Goal: Navigation & Orientation: Find specific page/section

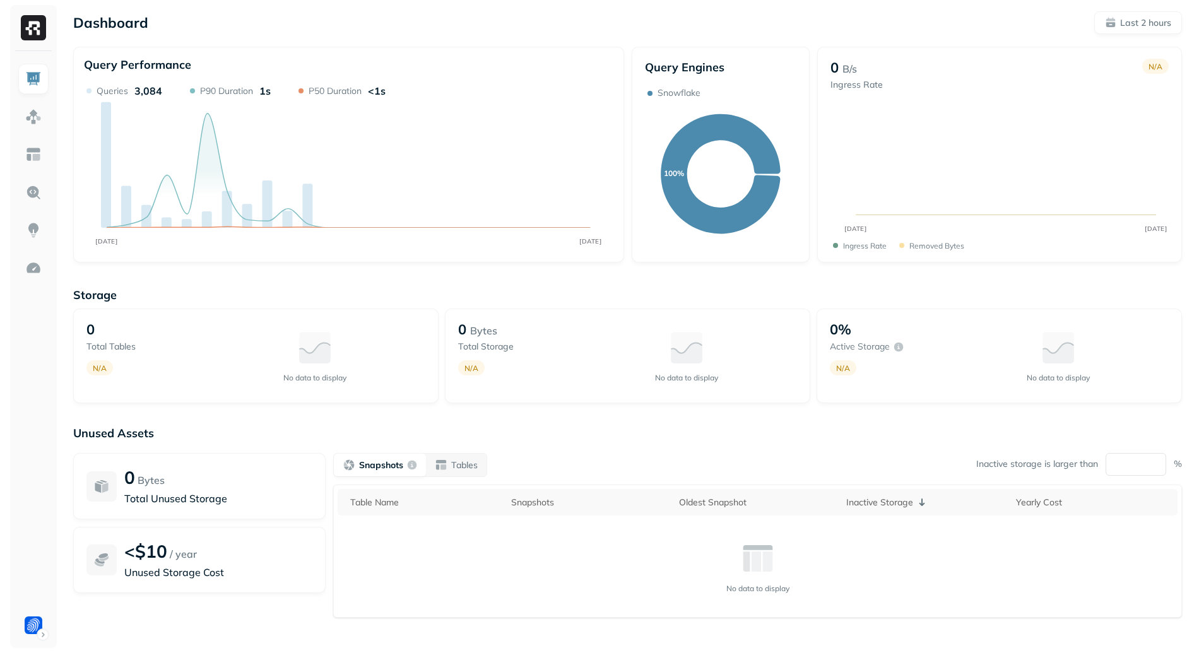
scroll to position [49, 0]
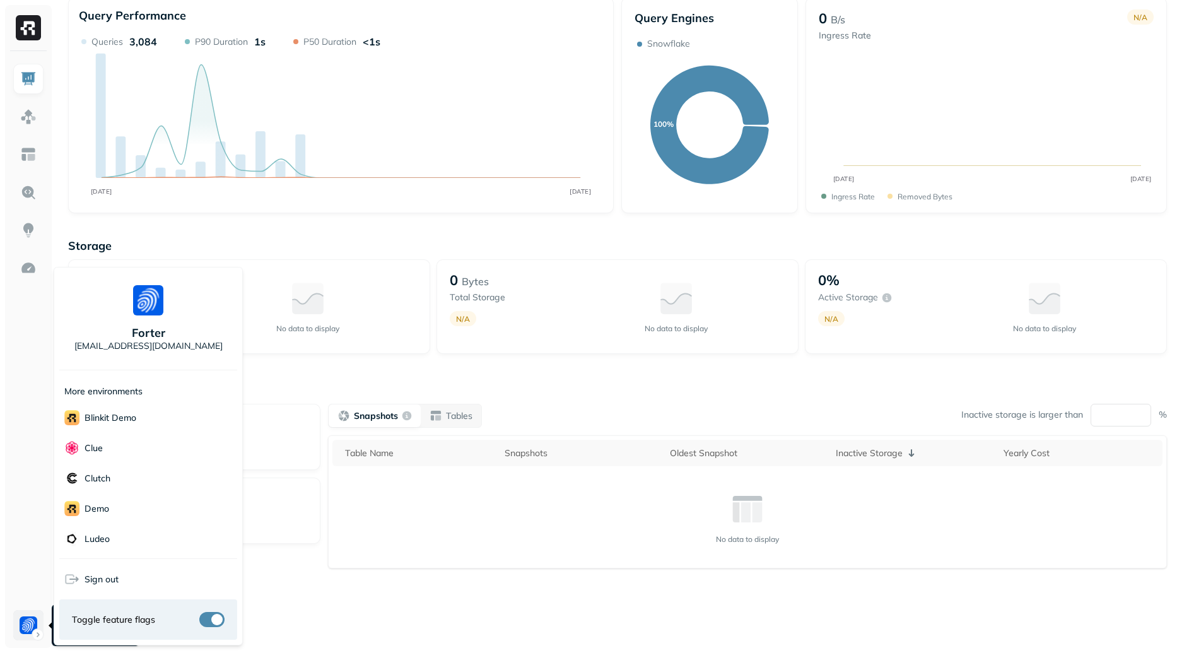
click at [30, 630] on html "Dashboard Last 2 hours Query Performance AUG [DATE] Queries 3,084 P90 Duration …" at bounding box center [594, 302] width 1189 height 702
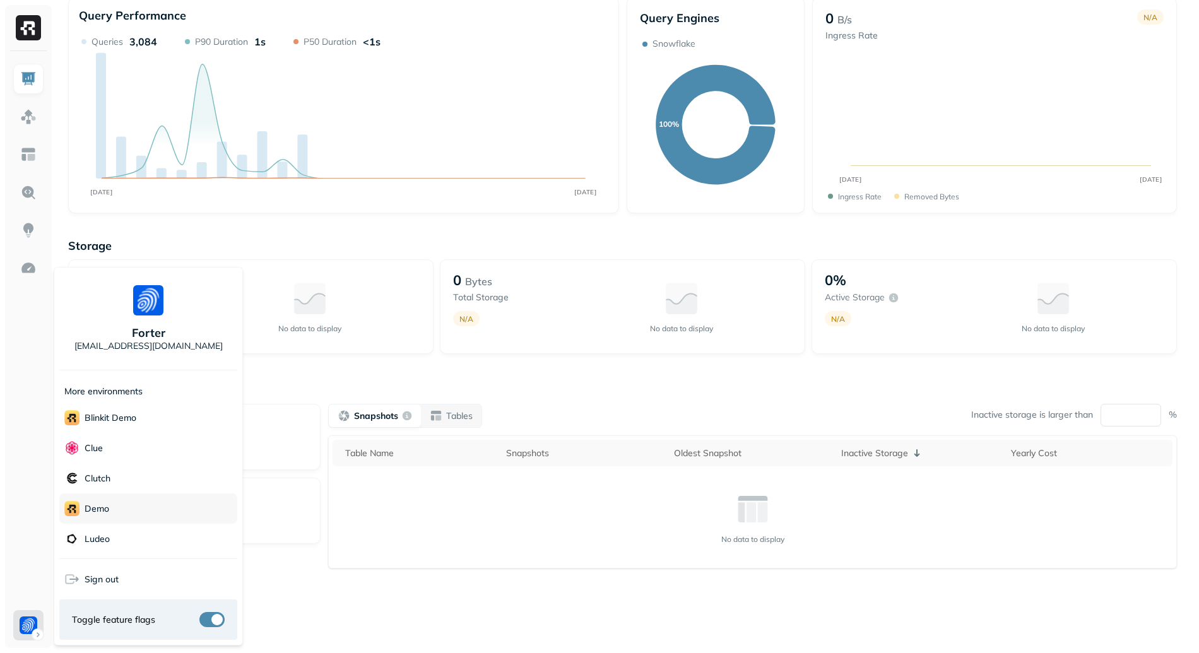
click at [128, 497] on div "demo" at bounding box center [148, 508] width 178 height 30
